Goal: Task Accomplishment & Management: Manage account settings

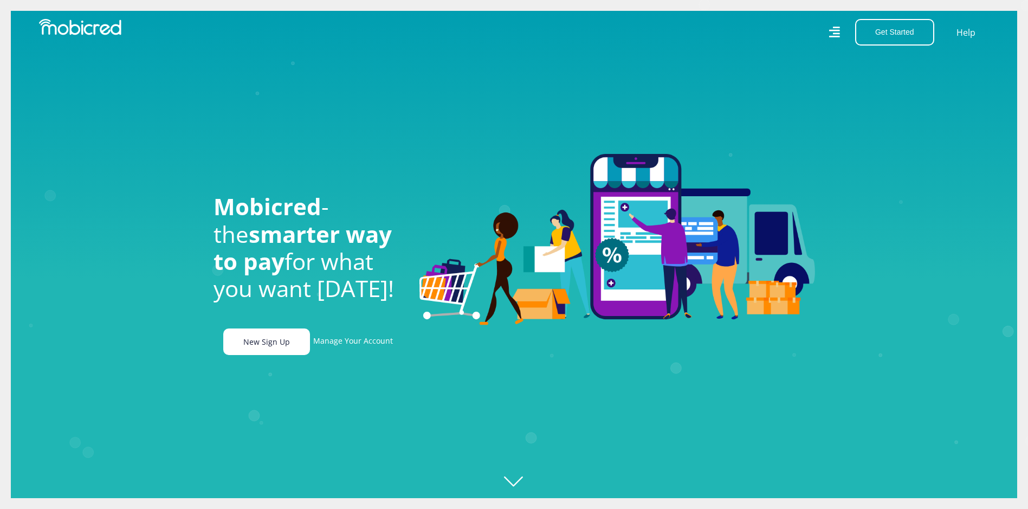
click at [271, 342] on link "New Sign Up" at bounding box center [266, 341] width 87 height 27
click at [380, 344] on link "Manage Your Account" at bounding box center [353, 341] width 80 height 27
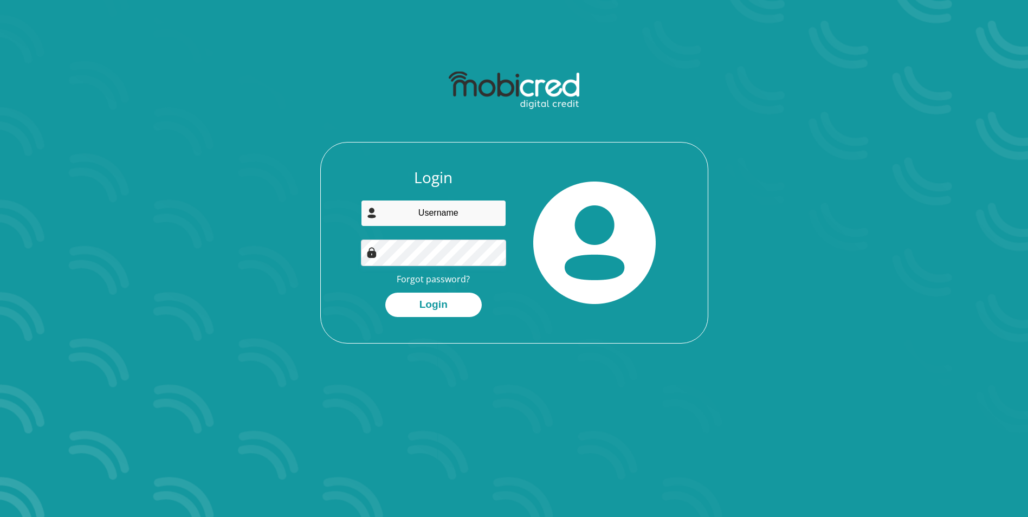
click at [442, 216] on input "email" at bounding box center [433, 213] width 145 height 27
click at [449, 279] on link "Forgot password?" at bounding box center [433, 279] width 73 height 12
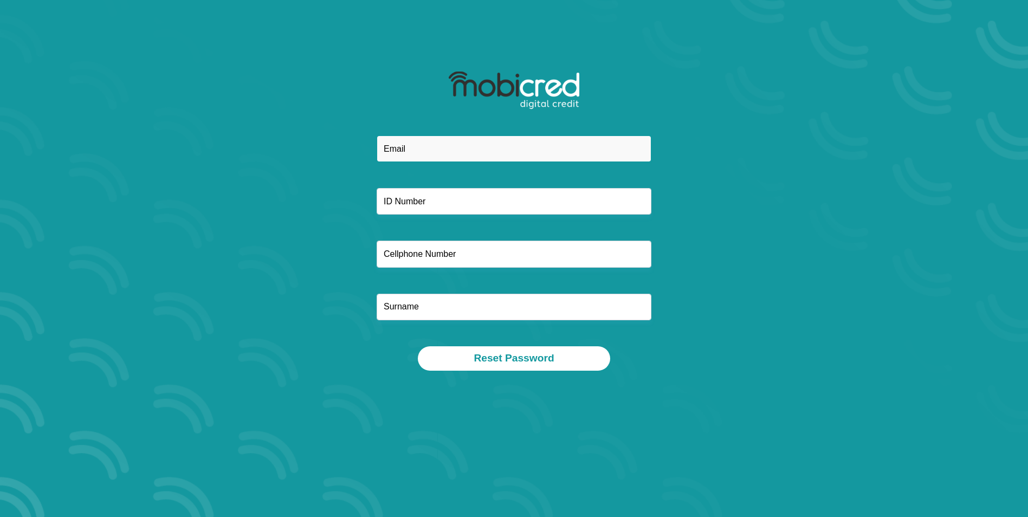
click at [412, 146] on input "email" at bounding box center [514, 148] width 275 height 27
type input "karenhoman178@gmail.com"
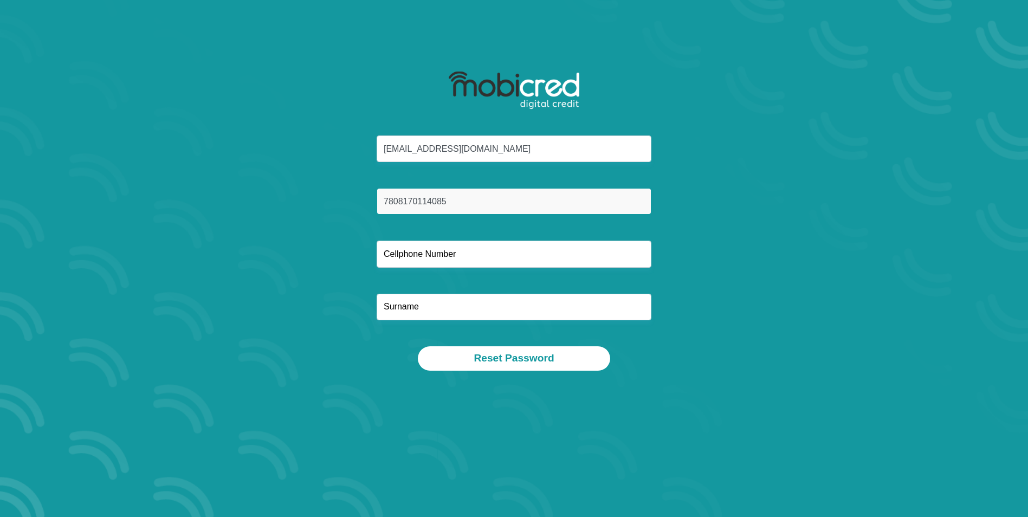
type input "7808170114085"
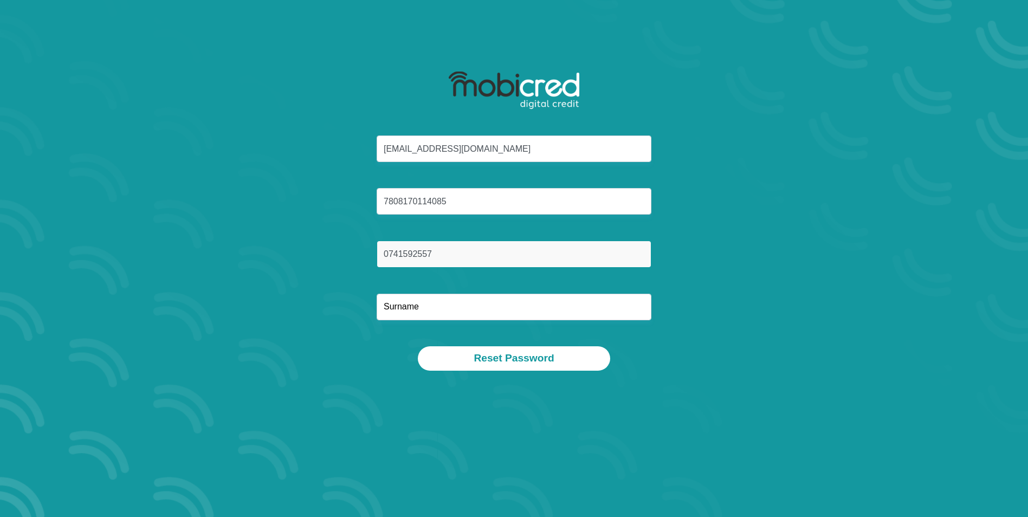
type input "0741592557"
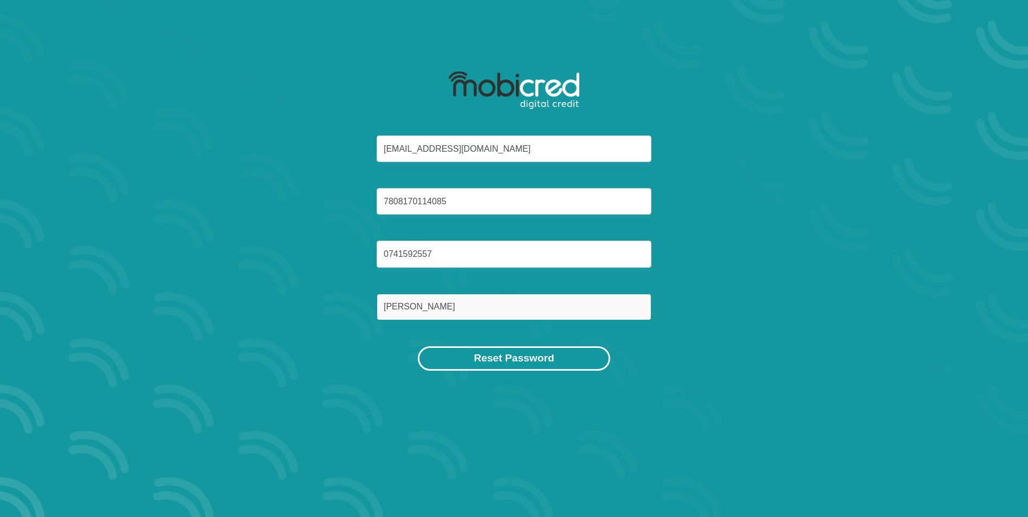
type input "Homan"
click at [516, 361] on button "Reset Password" at bounding box center [514, 358] width 192 height 24
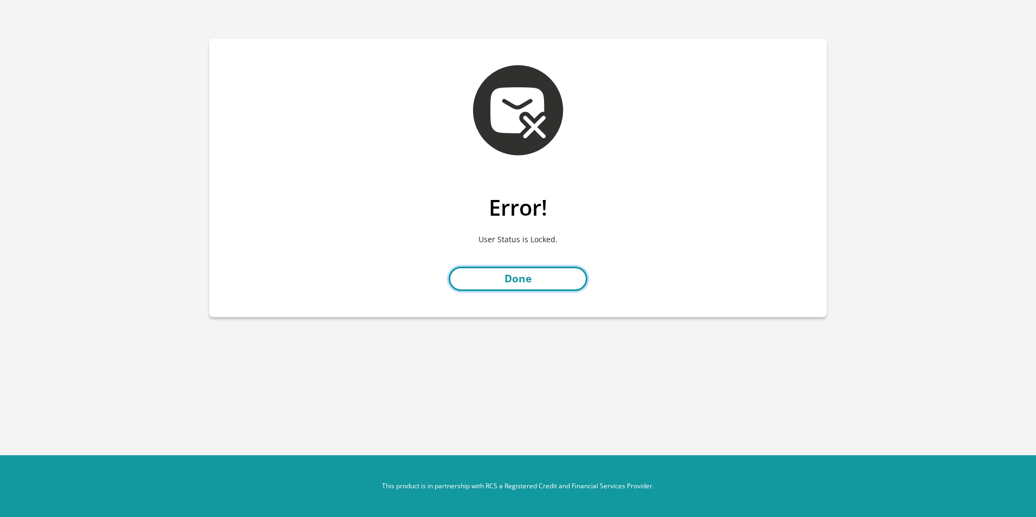
click at [514, 279] on link "Done" at bounding box center [518, 279] width 139 height 24
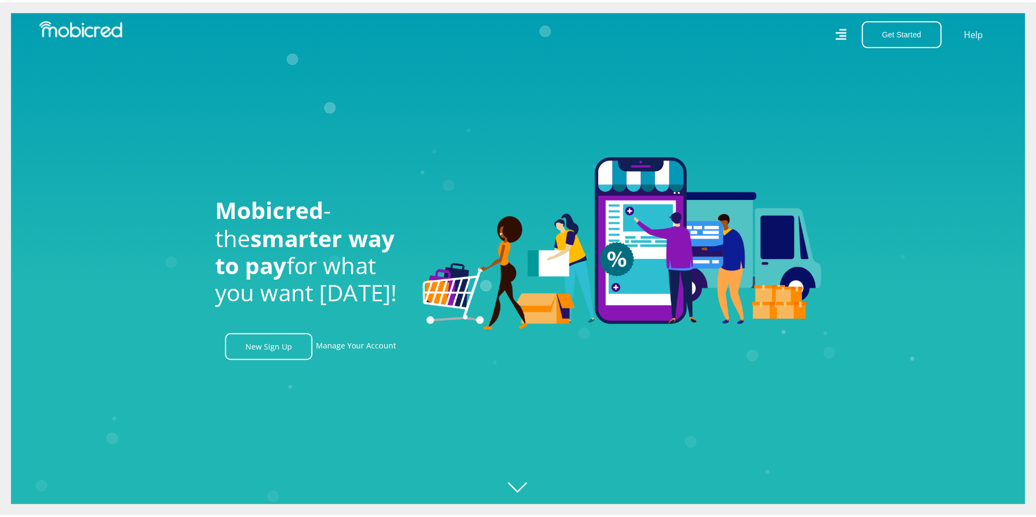
scroll to position [0, 772]
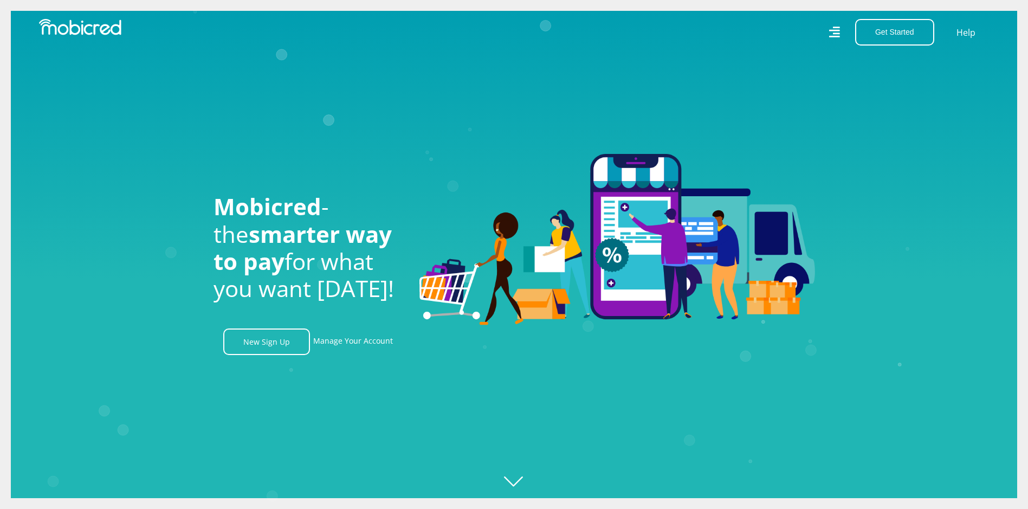
click at [836, 34] on icon at bounding box center [834, 32] width 11 height 11
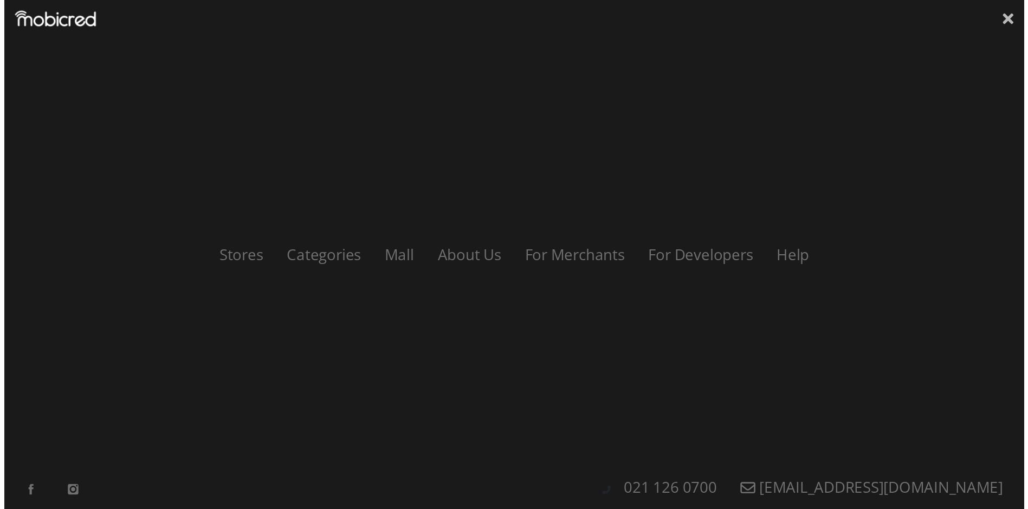
scroll to position [0, 1390]
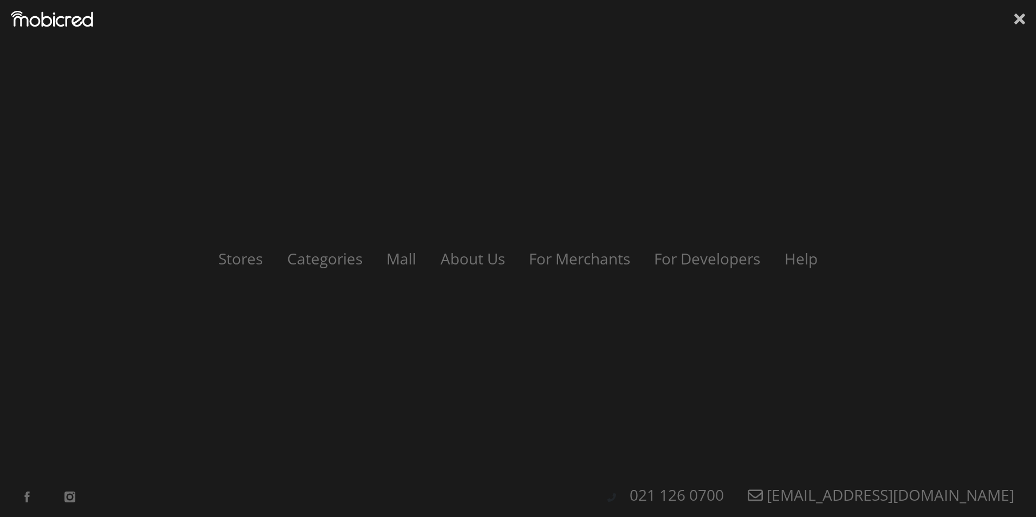
click at [1018, 22] on icon at bounding box center [1019, 19] width 11 height 11
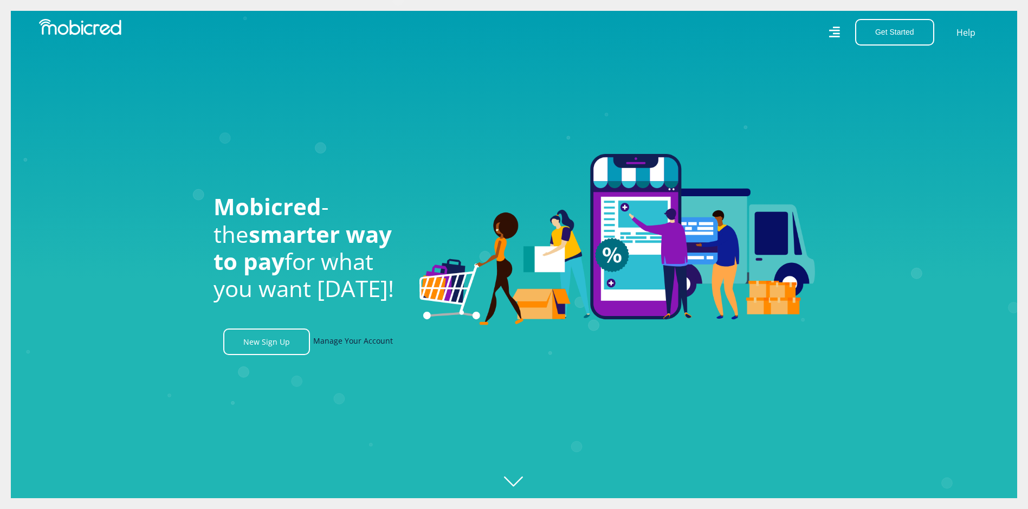
scroll to position [0, 1]
click at [381, 344] on link "Manage Your Account" at bounding box center [353, 341] width 80 height 27
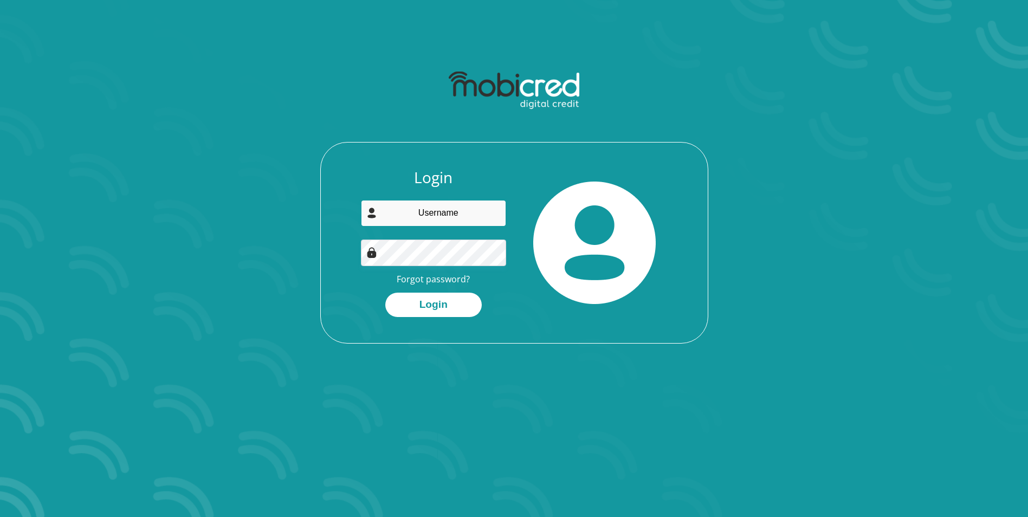
click at [465, 214] on input "email" at bounding box center [433, 213] width 145 height 27
